Goal: Browse casually

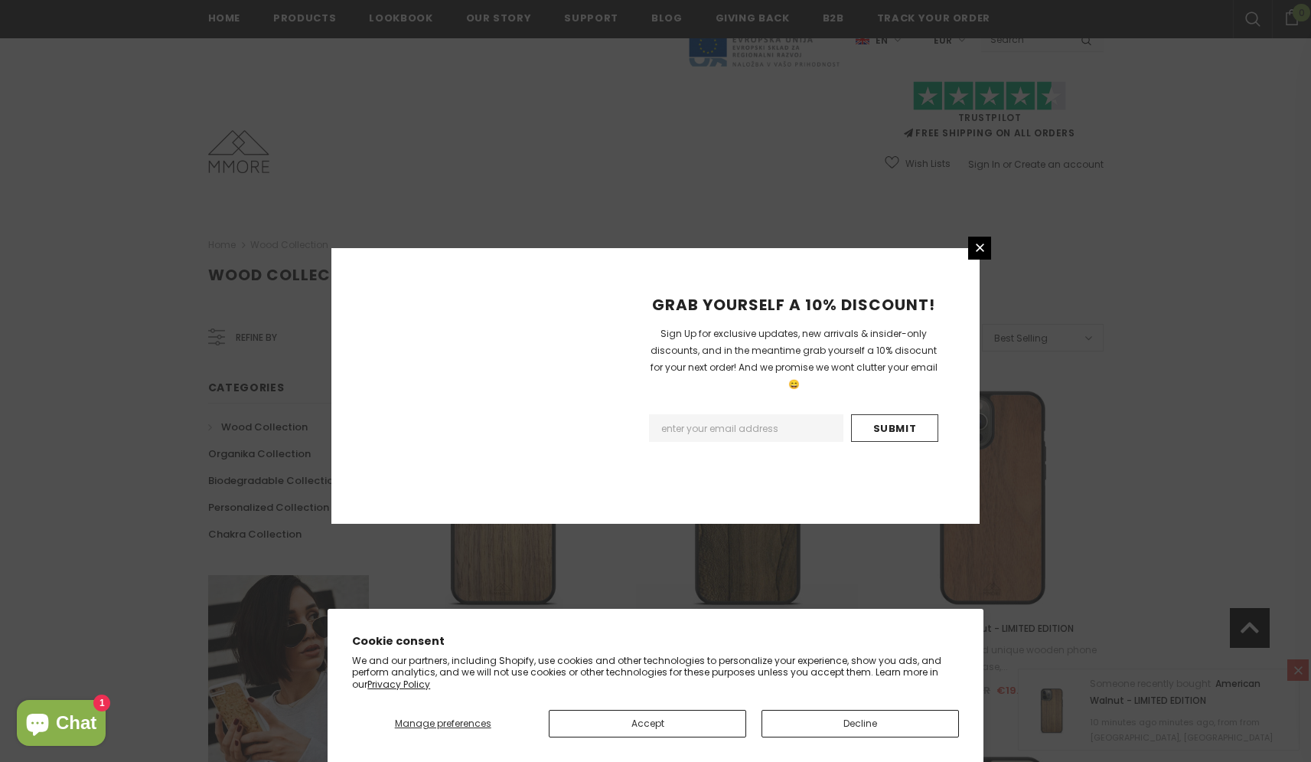
scroll to position [1658, 0]
